Goal: Transaction & Acquisition: Subscribe to service/newsletter

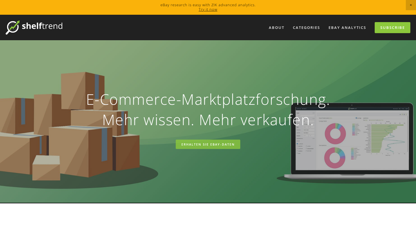
click at [189, 146] on link "ERHALTEN SIE EBAY-DATEN" at bounding box center [208, 144] width 65 height 9
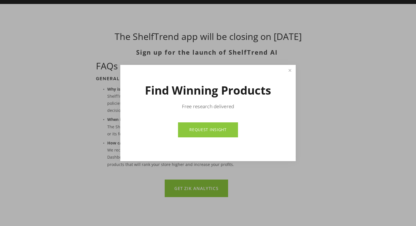
scroll to position [33, 0]
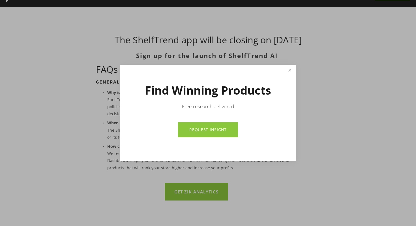
click at [292, 70] on link "Close" at bounding box center [290, 71] width 10 height 10
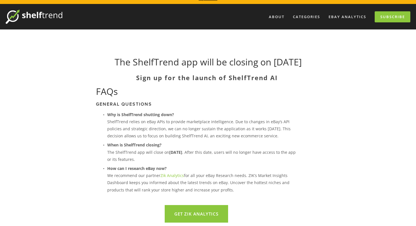
scroll to position [0, 0]
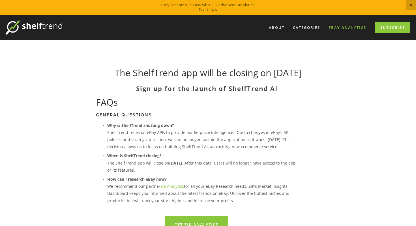
click at [346, 26] on link "eBay Analytics" at bounding box center [347, 27] width 45 height 9
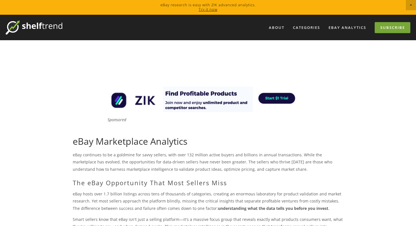
click at [386, 27] on link "Subscribe" at bounding box center [393, 27] width 36 height 11
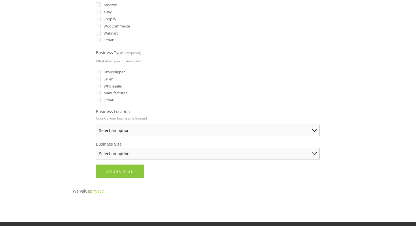
scroll to position [179, 0]
click at [243, 146] on fieldset "Business Size Select an option Solo Merchant (under $50K annual sales) Small Bu…" at bounding box center [208, 150] width 224 height 18
click at [317, 155] on select "Select an option Solo Merchant (under $50K annual sales) Small Business ($50K -…" at bounding box center [208, 154] width 224 height 12
click at [317, 133] on select "Select an option [GEOGRAPHIC_DATA] [GEOGRAPHIC_DATA] [GEOGRAPHIC_DATA] [GEOGRAP…" at bounding box center [208, 130] width 224 height 12
click at [278, 124] on select "Select an option [GEOGRAPHIC_DATA] [GEOGRAPHIC_DATA] [GEOGRAPHIC_DATA] [GEOGRAP…" at bounding box center [208, 130] width 224 height 12
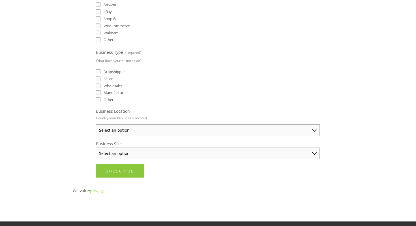
select select "[GEOGRAPHIC_DATA]"
click at [96, 124] on select "Select an option Australia United States United Kingdom China Japan Germany Can…" at bounding box center [208, 130] width 224 height 12
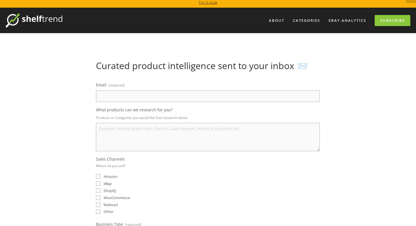
scroll to position [1, 0]
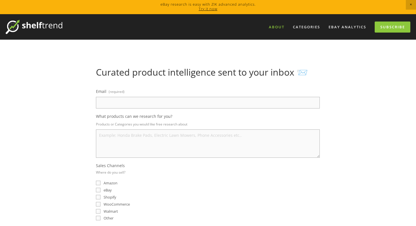
click at [283, 28] on link "About" at bounding box center [276, 26] width 23 height 9
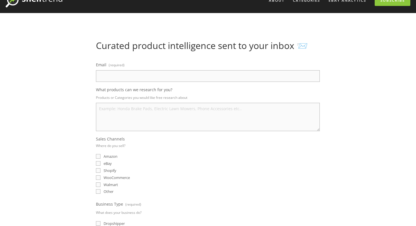
scroll to position [1, 0]
